Goal: Information Seeking & Learning: Learn about a topic

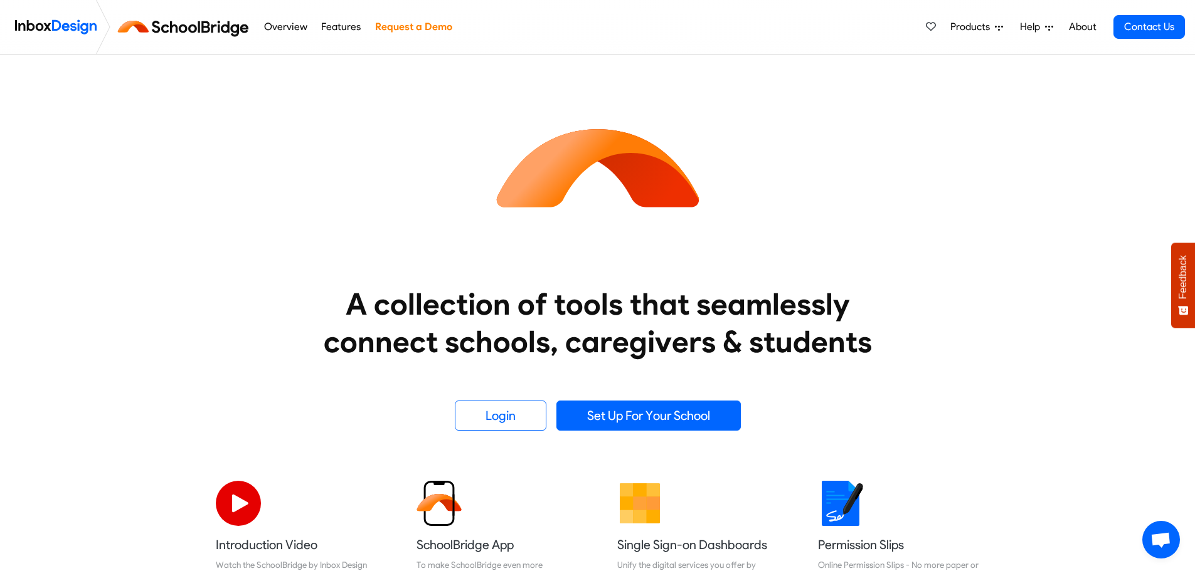
click at [1086, 24] on link "About" at bounding box center [1082, 26] width 34 height 25
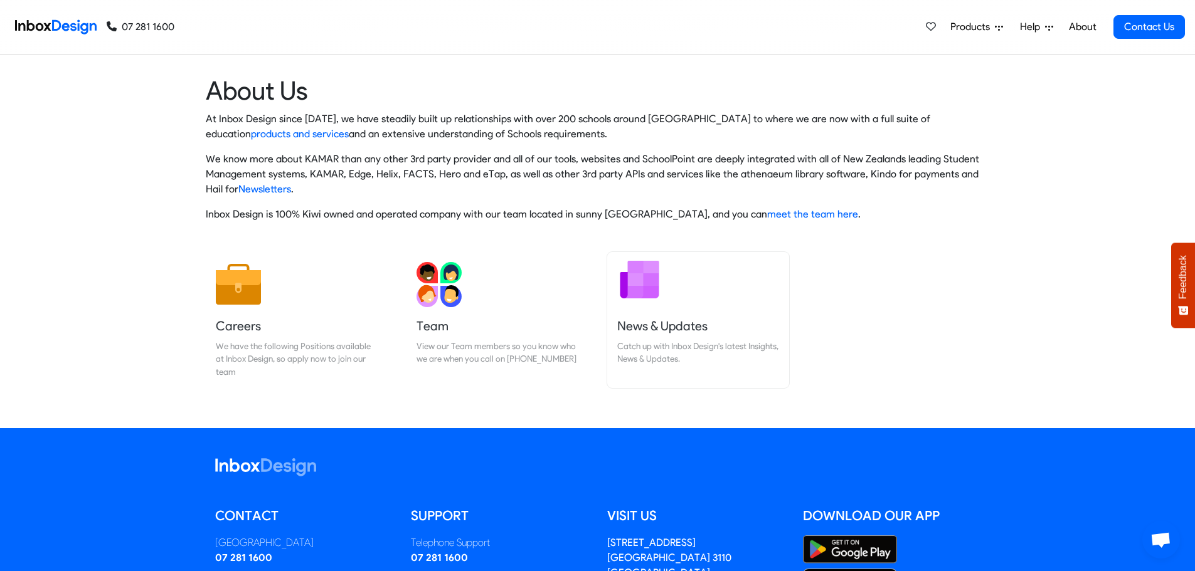
click at [664, 327] on h5 "News & Updates" at bounding box center [698, 326] width 162 height 18
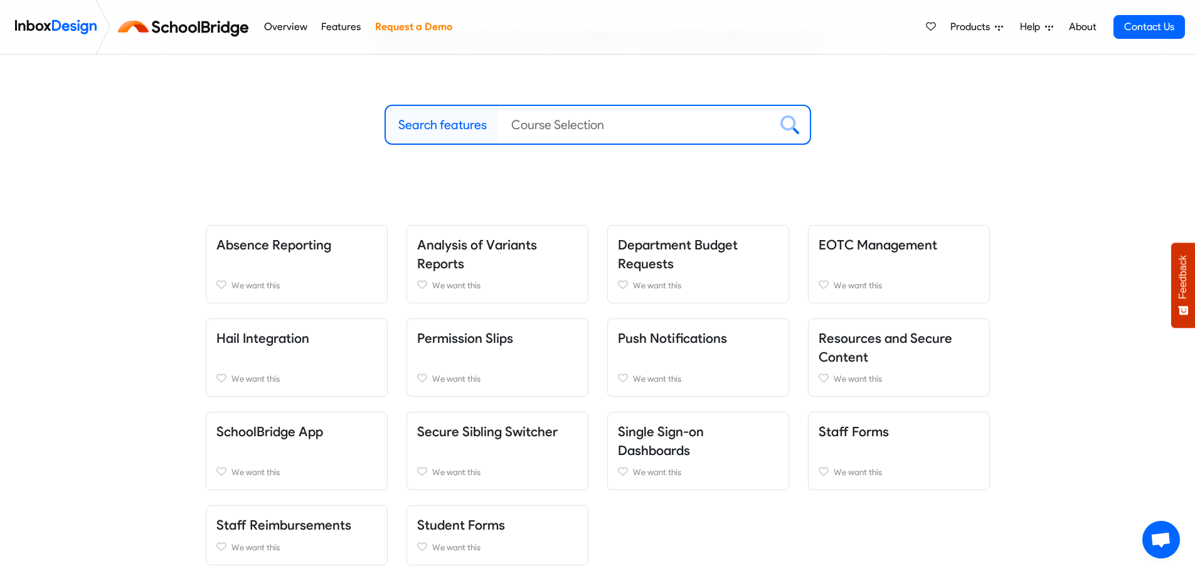
scroll to position [125, 0]
click at [277, 338] on link "Hail Integration" at bounding box center [262, 340] width 93 height 16
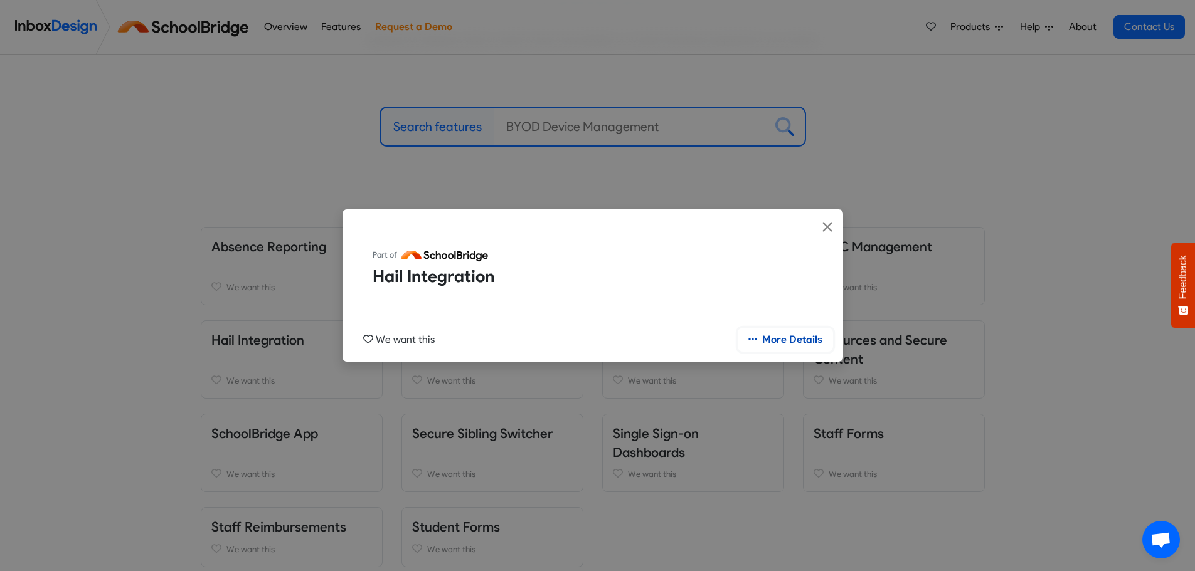
click at [800, 341] on link "More Details" at bounding box center [785, 340] width 95 height 24
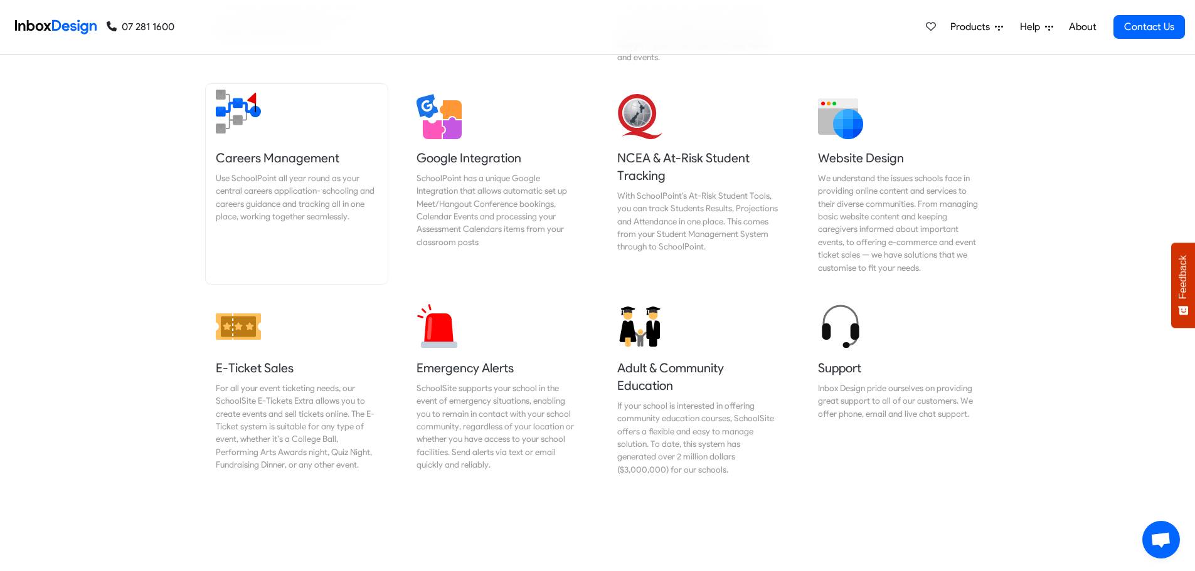
scroll to position [1254, 0]
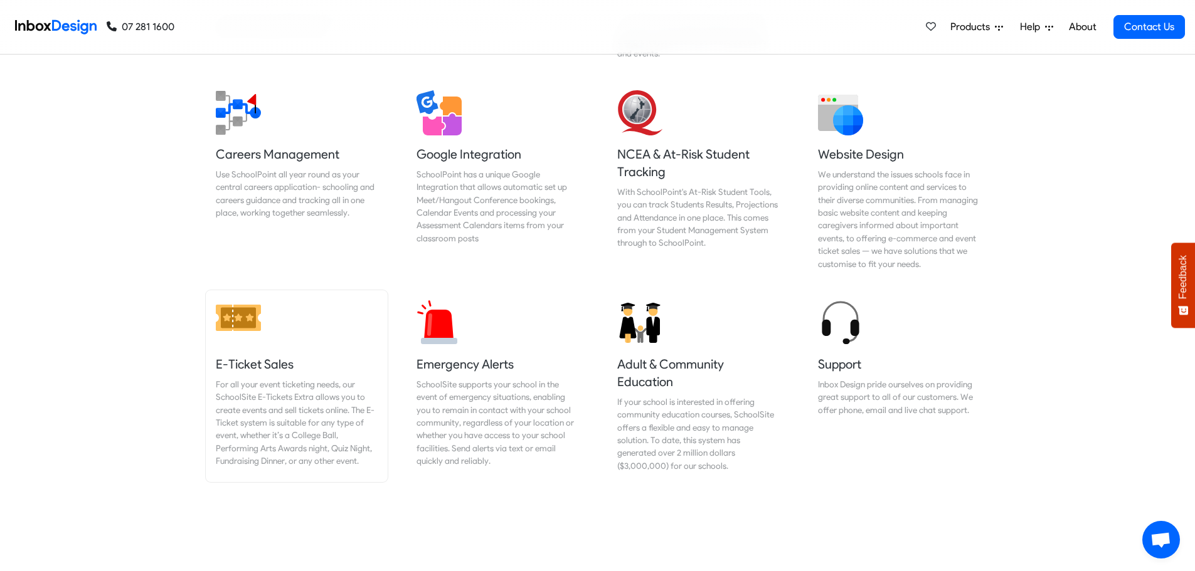
click at [267, 356] on h5 "E-Ticket Sales" at bounding box center [297, 365] width 162 height 18
